Goal: Use online tool/utility: Use online tool/utility

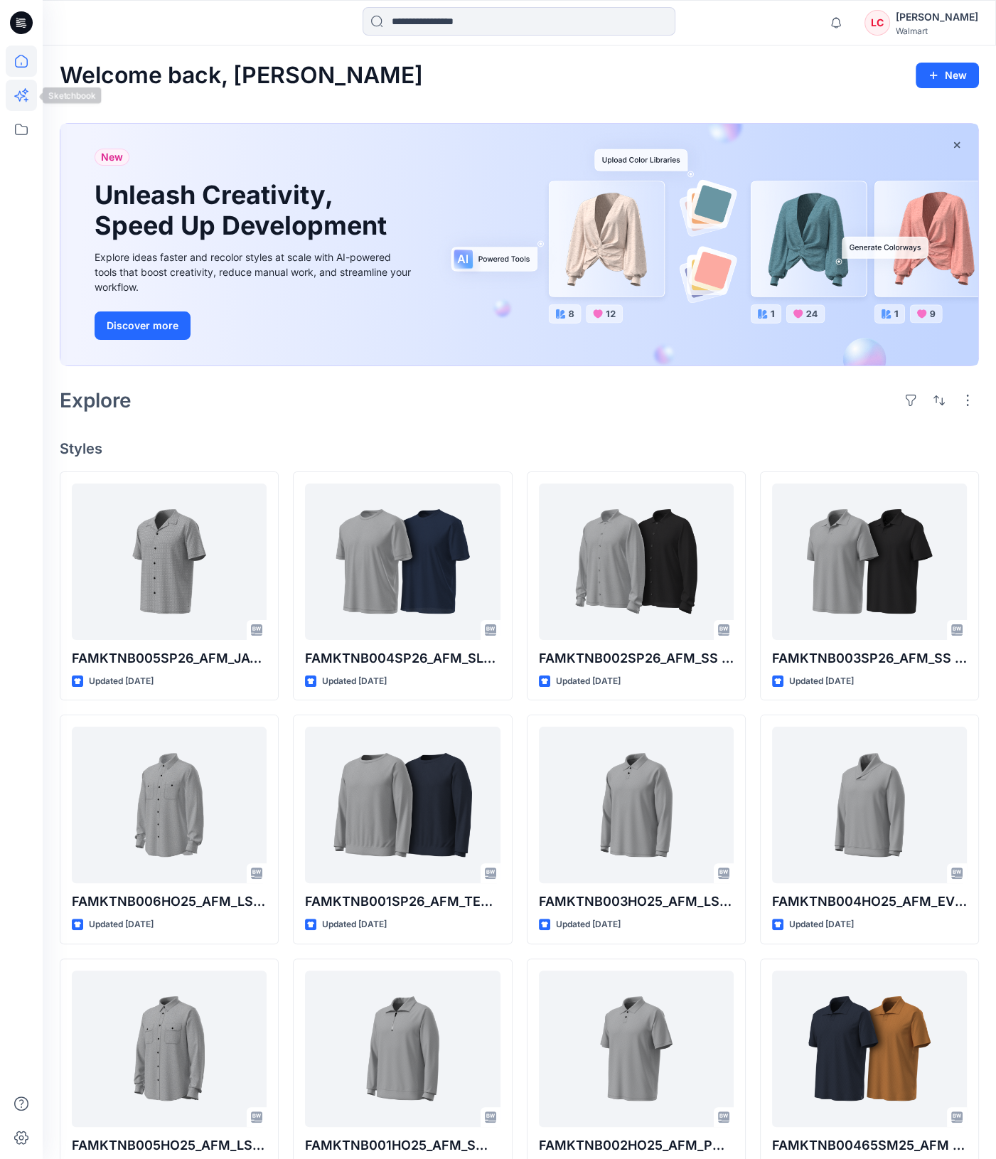
click at [7, 100] on icon at bounding box center [21, 95] width 31 height 31
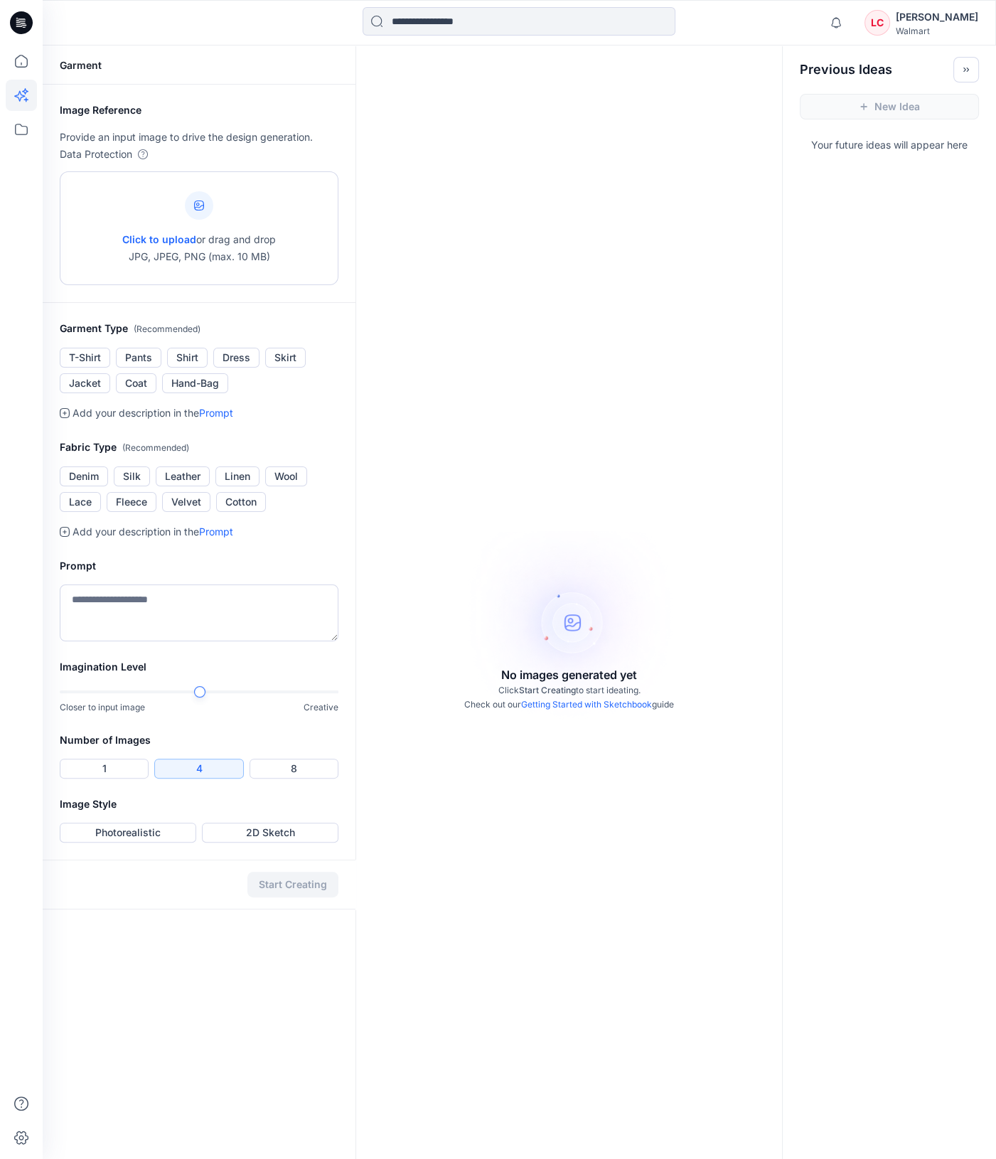
click at [228, 261] on p "Click to upload or drag and drop JPG, JPEG, PNG (max. 10 MB)" at bounding box center [199, 248] width 154 height 34
type input "**********"
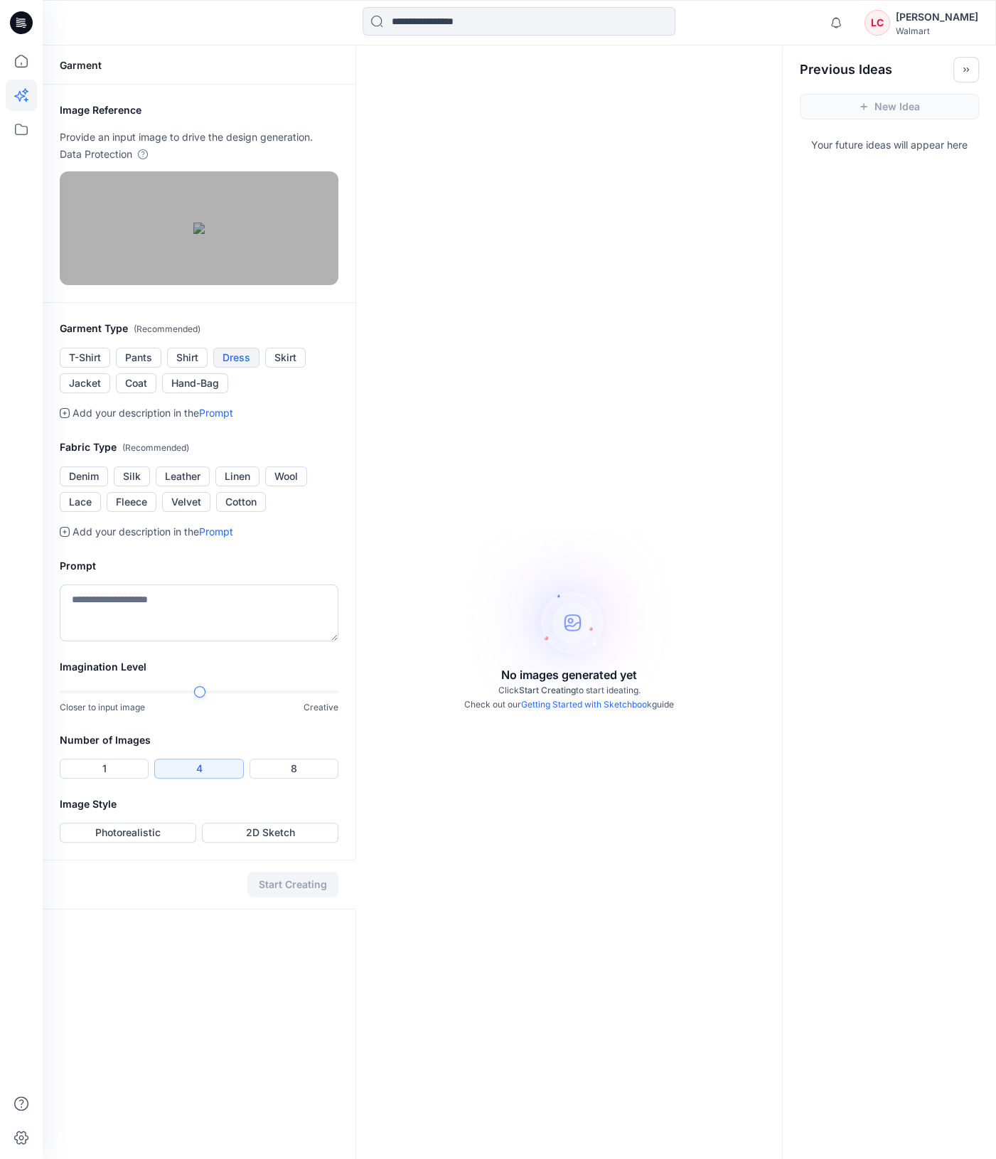
click at [227, 367] on button "Dress" at bounding box center [236, 358] width 46 height 20
click at [126, 486] on button "Silk" at bounding box center [132, 476] width 36 height 20
click at [230, 512] on button "Cotton" at bounding box center [241, 502] width 50 height 20
click at [263, 641] on textarea at bounding box center [199, 612] width 279 height 57
click at [359, 861] on div "Garment Image Reference Provide an input image to drive the design generation. …" at bounding box center [519, 624] width 953 height 1159
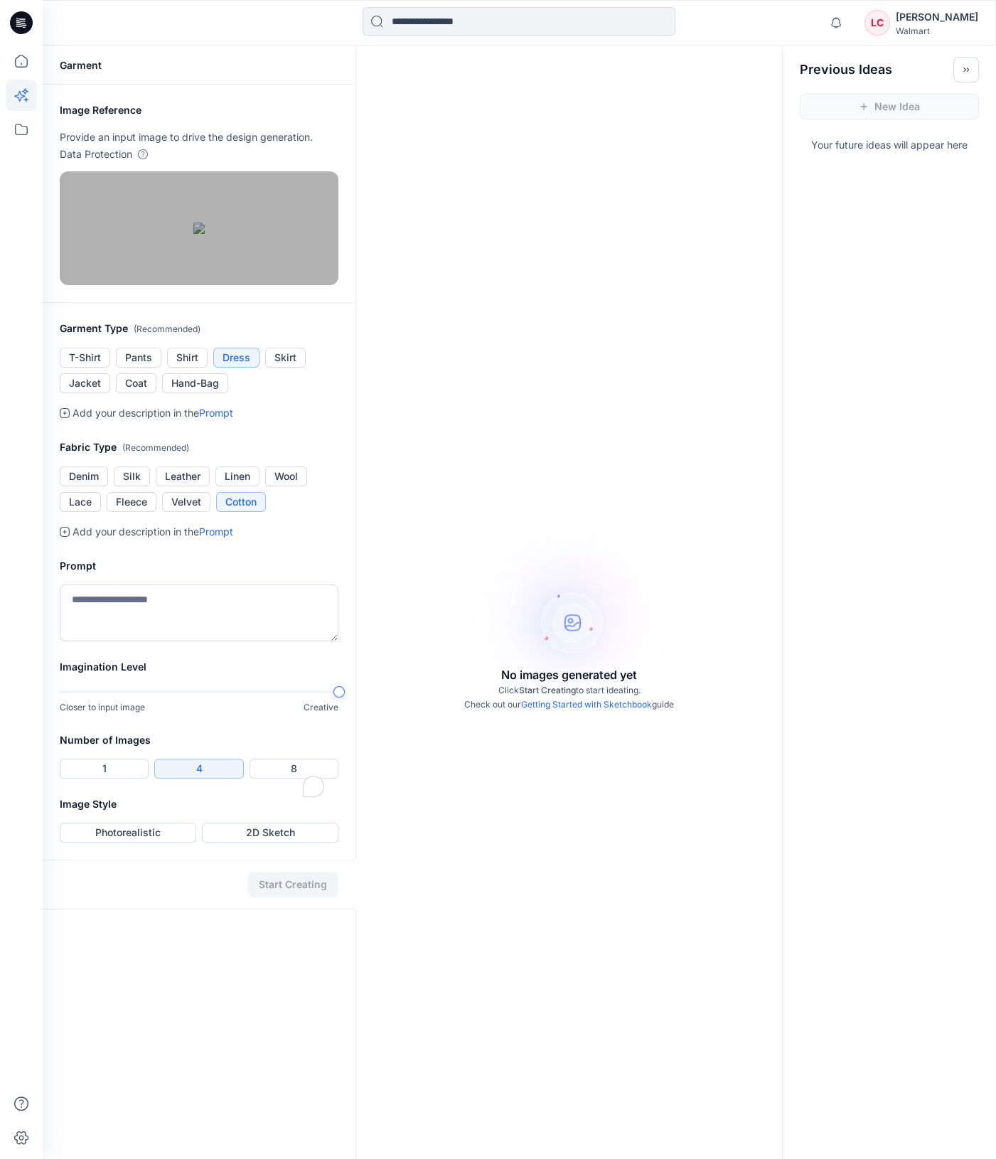
click at [266, 859] on div "Image Style Photorealistic 2D Sketch" at bounding box center [199, 827] width 313 height 64
click at [246, 842] on button "2D Sketch" at bounding box center [270, 832] width 136 height 20
click at [505, 950] on div "No images generated yet Click Start Creating to start ideating. Check out our G…" at bounding box center [569, 624] width 426 height 1159
